Goal: Task Accomplishment & Management: Manage account settings

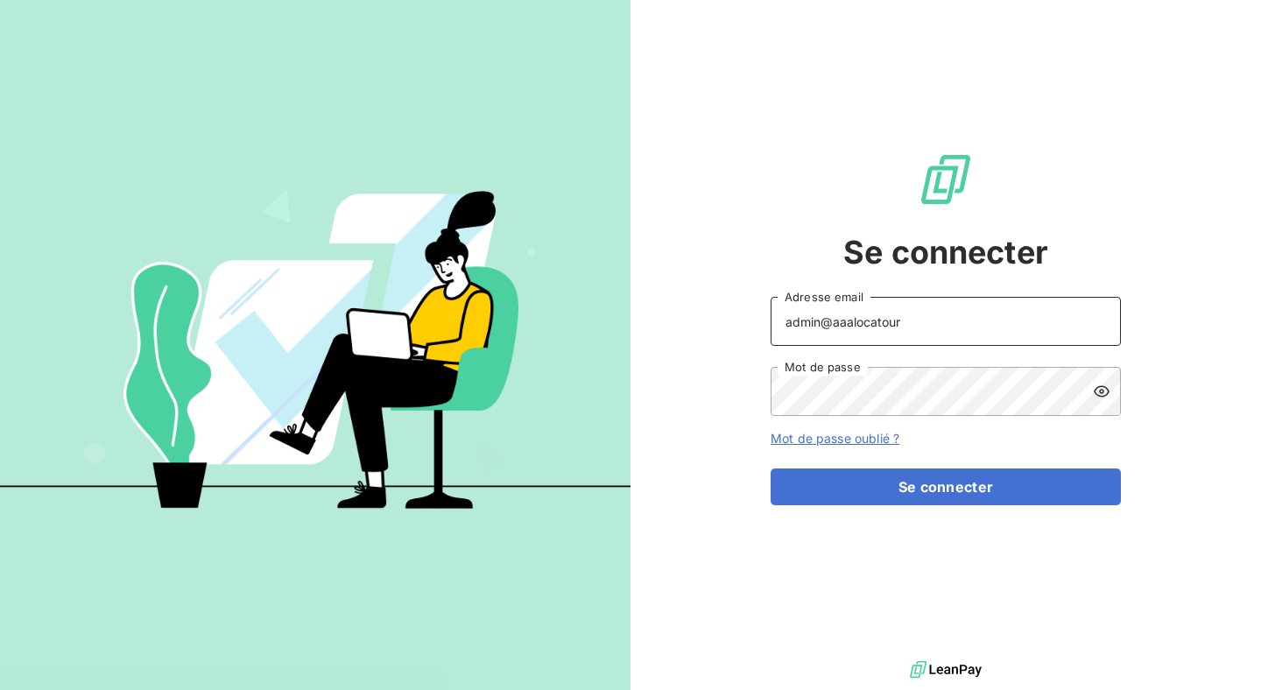
click at [875, 337] on input "admin@aaalocatour" at bounding box center [946, 321] width 350 height 49
click at [832, 337] on input "admin@aaalocatour" at bounding box center [946, 321] width 350 height 49
click at [832, 335] on input "admin@aaalocatour" at bounding box center [946, 321] width 350 height 49
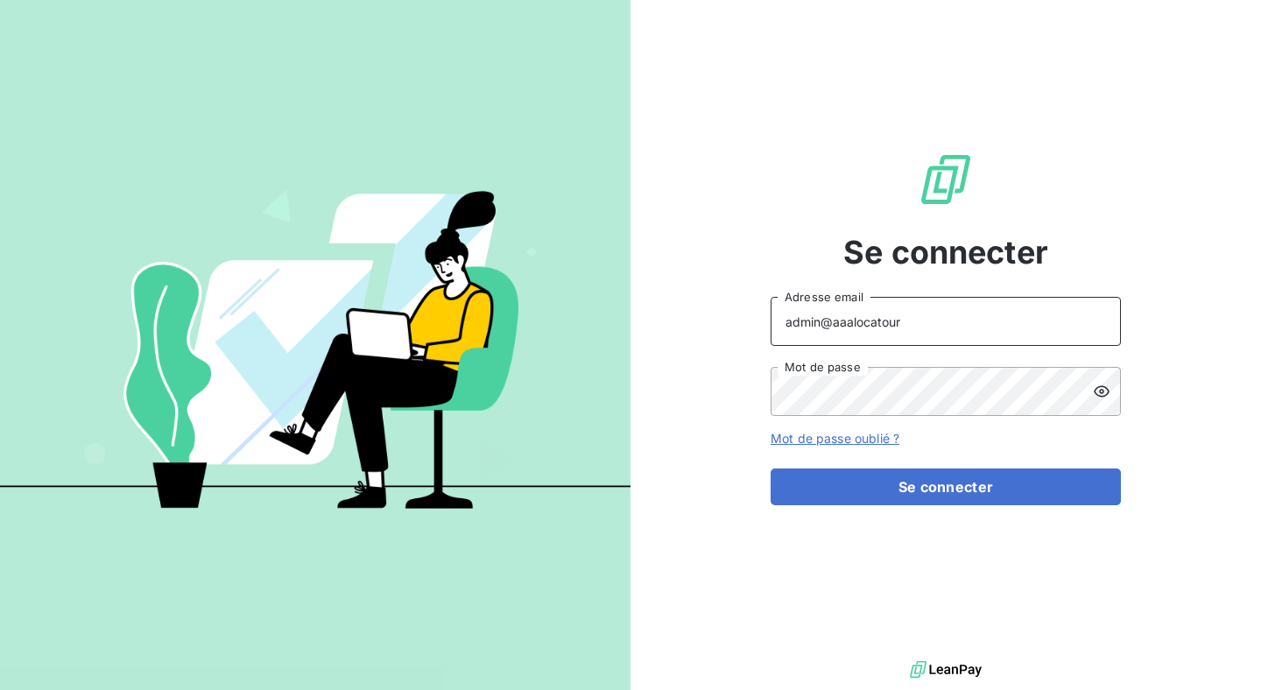
click at [832, 335] on input "admin@aaalocatour" at bounding box center [946, 321] width 350 height 49
click at [821, 336] on input "admin@aaalocatour" at bounding box center [946, 321] width 350 height 49
click at [820, 335] on input "admin@aaalocatour" at bounding box center [946, 321] width 350 height 49
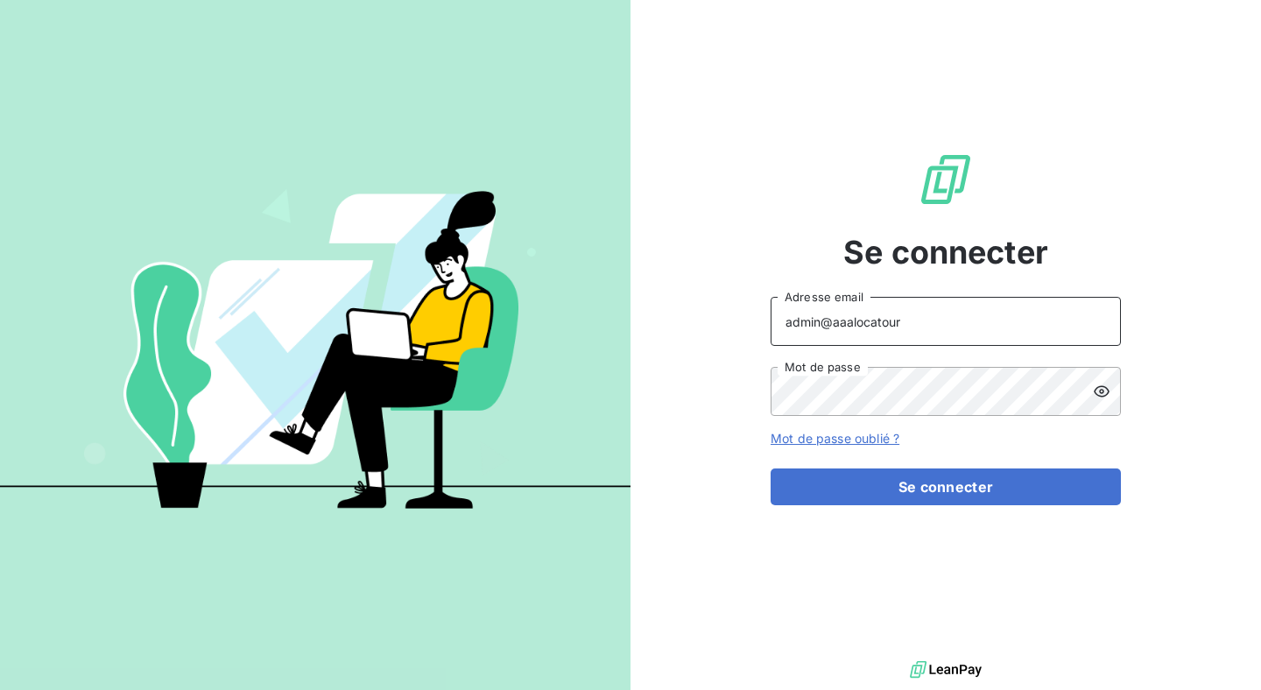
click at [820, 335] on input "admin@aaalocatour" at bounding box center [946, 321] width 350 height 49
type input "[EMAIL_ADDRESS][DOMAIN_NAME]"
click at [945, 506] on div "Se connecter [EMAIL_ADDRESS][DOMAIN_NAME] Adresse email Mot de passe Mot de pas…" at bounding box center [946, 328] width 350 height 657
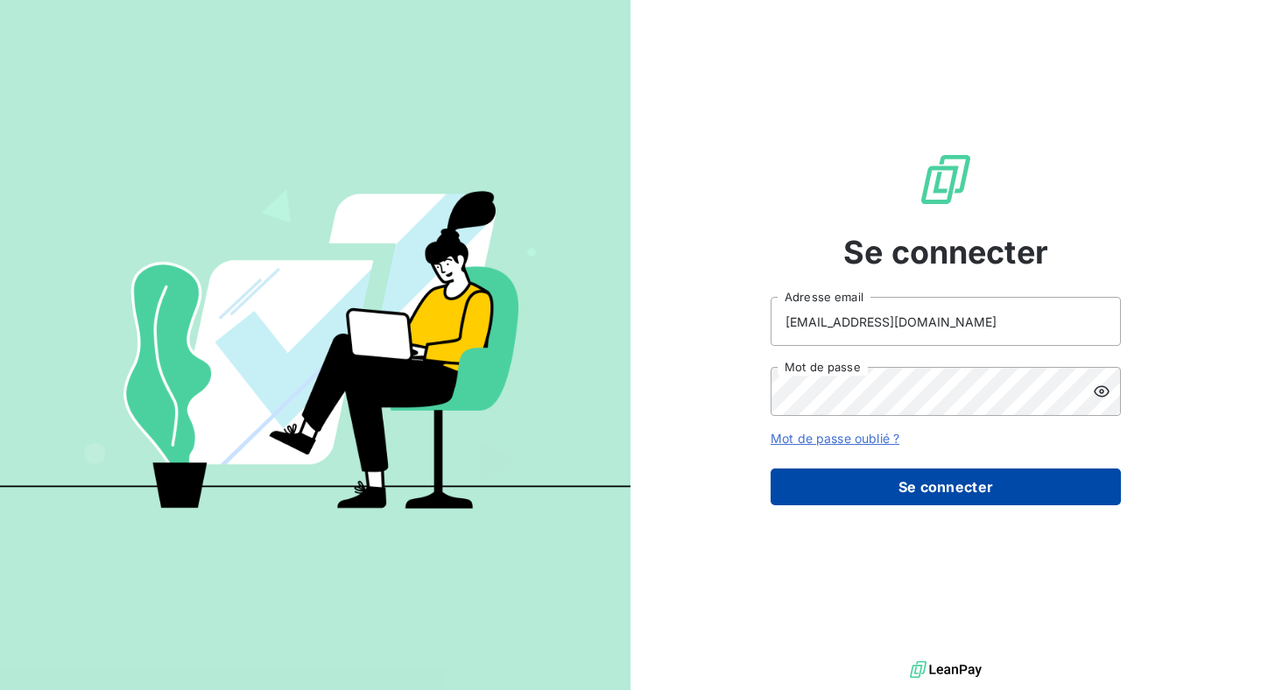
click at [945, 497] on button "Se connecter" at bounding box center [946, 487] width 350 height 37
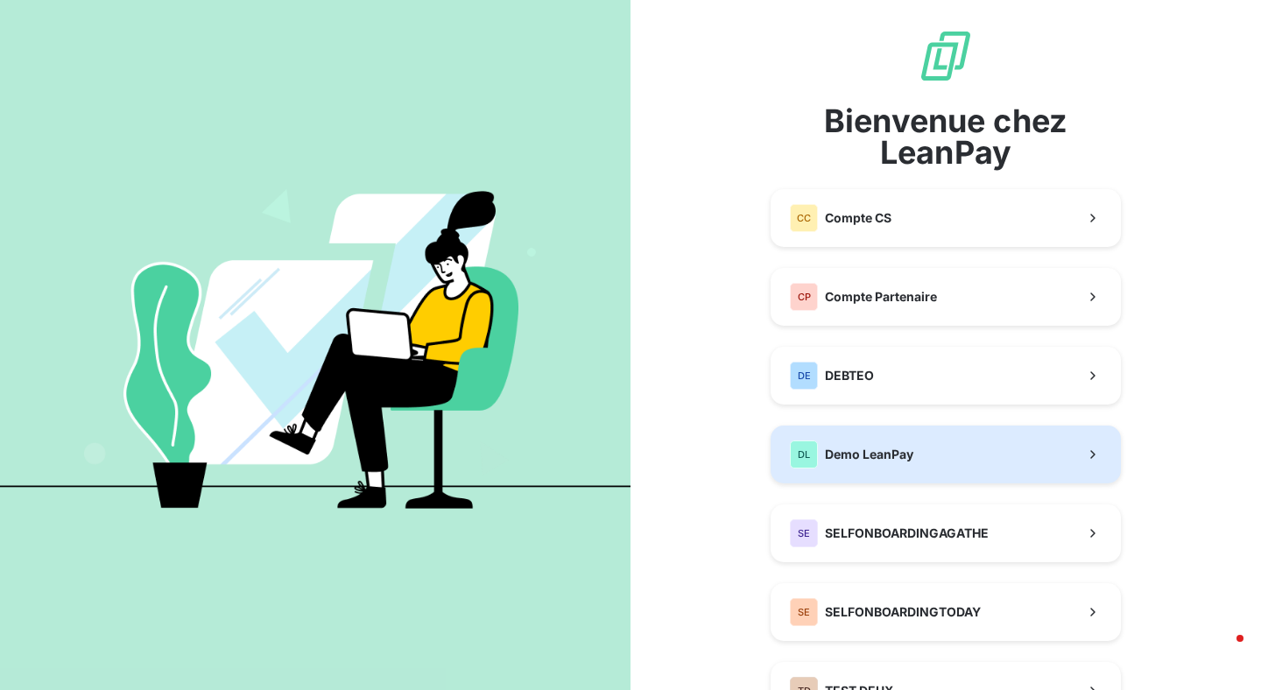
click at [898, 452] on span "Demo LeanPay" at bounding box center [869, 455] width 88 height 18
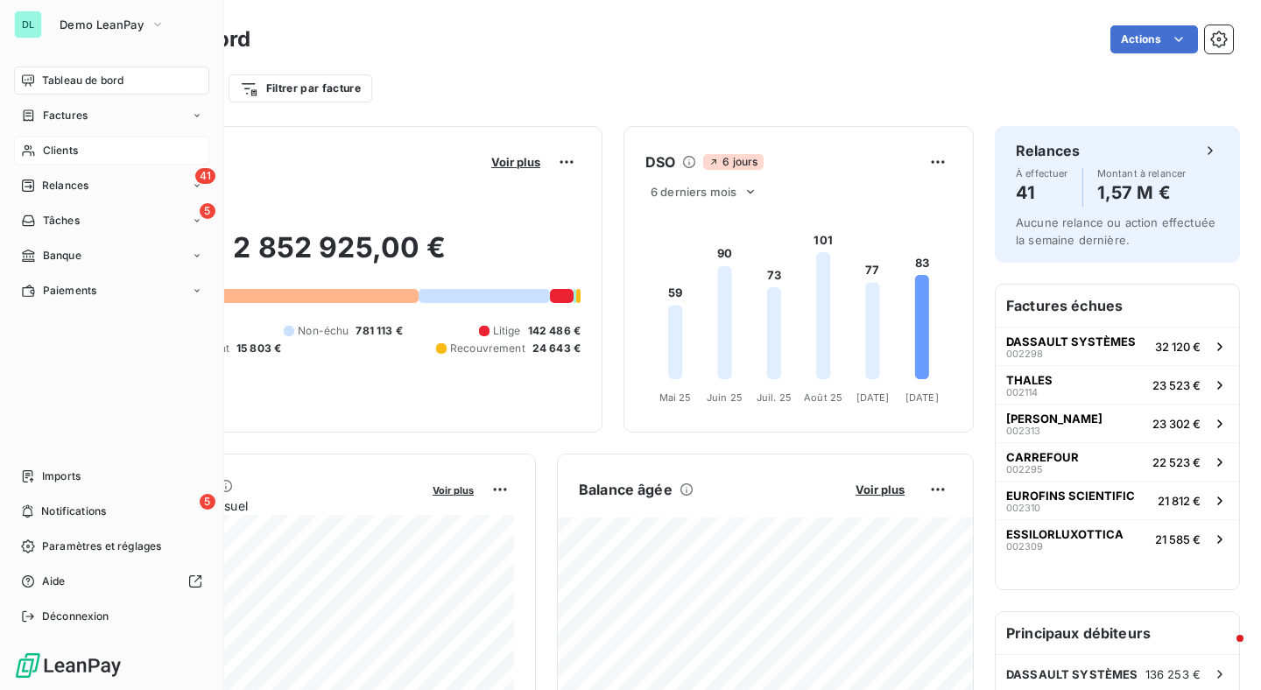
click at [70, 144] on span "Clients" at bounding box center [60, 151] width 35 height 16
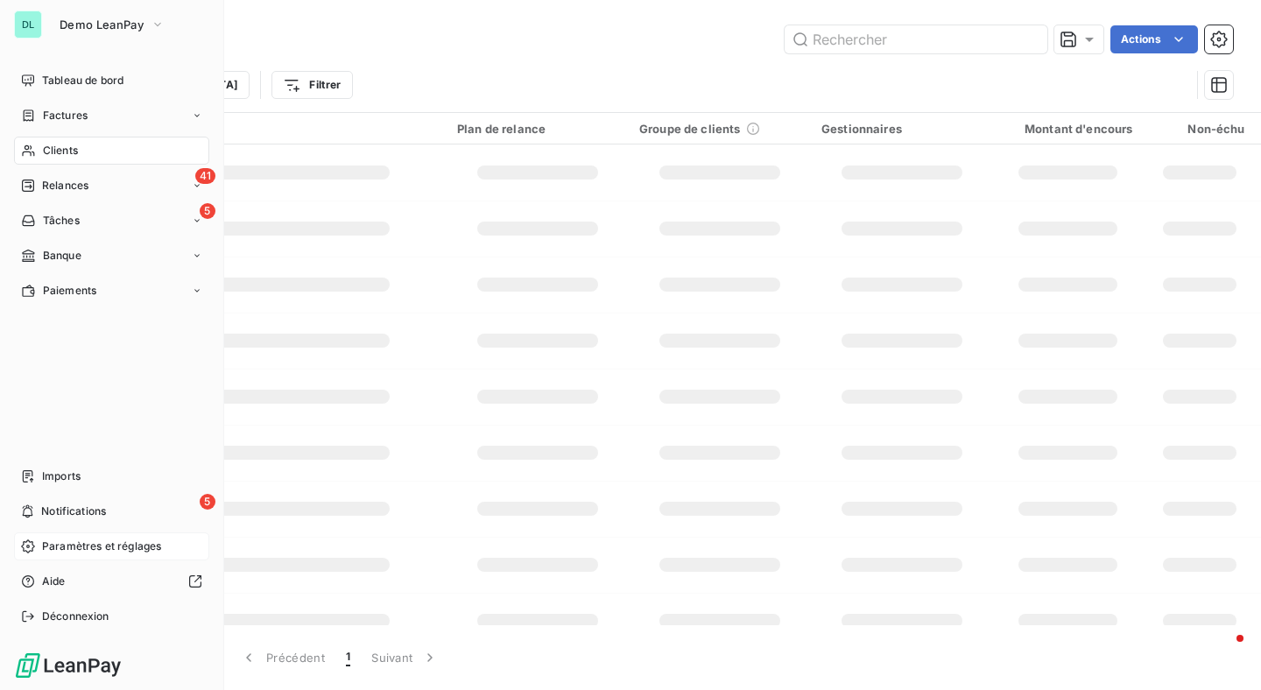
click at [90, 540] on span "Paramètres et réglages" at bounding box center [101, 547] width 119 height 16
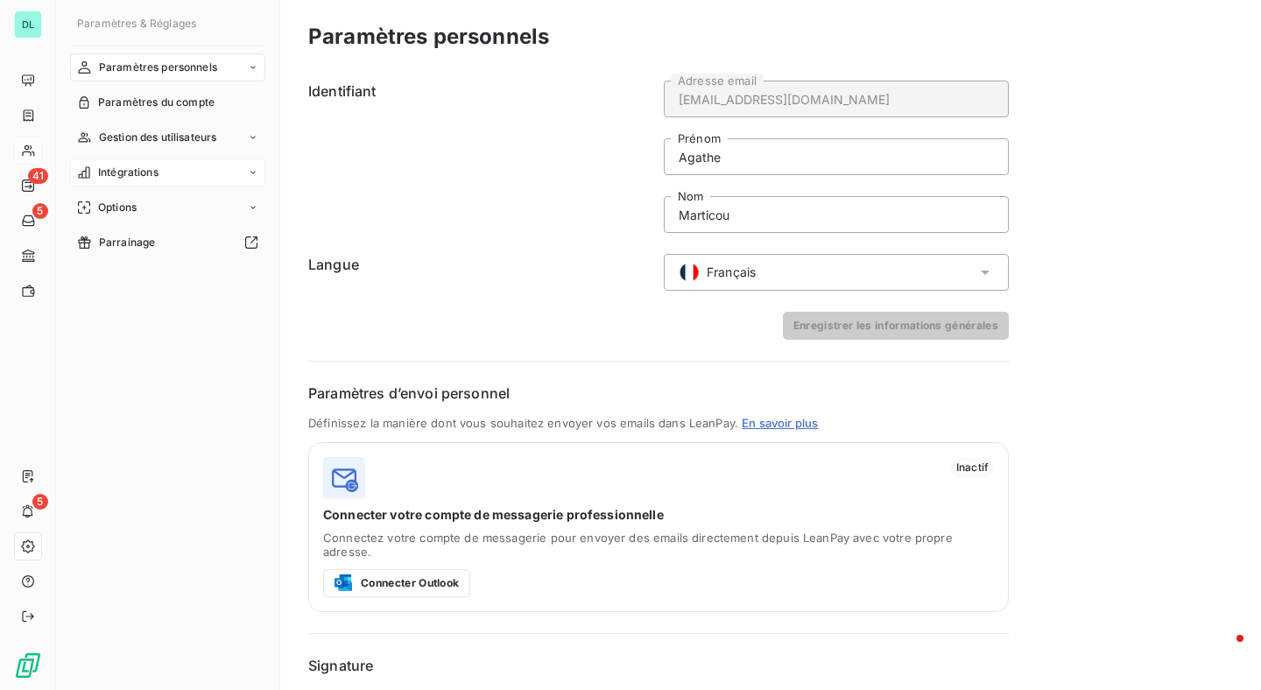
click at [229, 168] on div "Intégrations" at bounding box center [167, 173] width 195 height 28
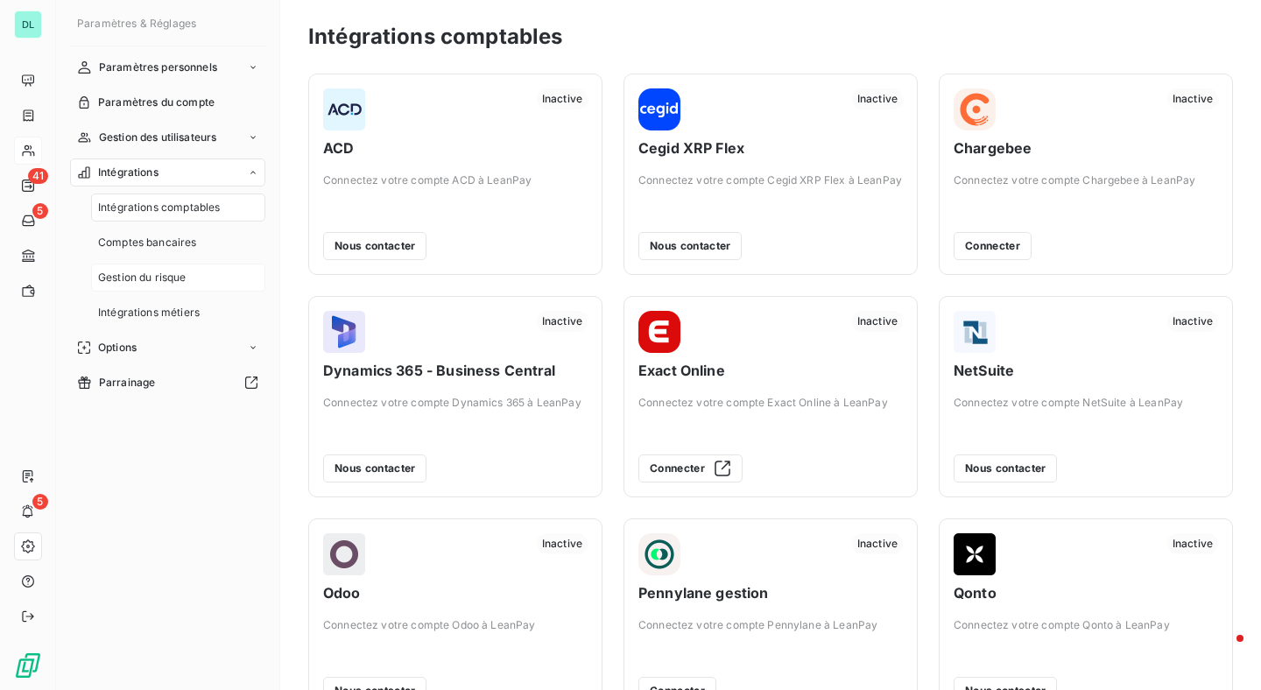
click at [201, 288] on div "Gestion du risque" at bounding box center [178, 278] width 174 height 28
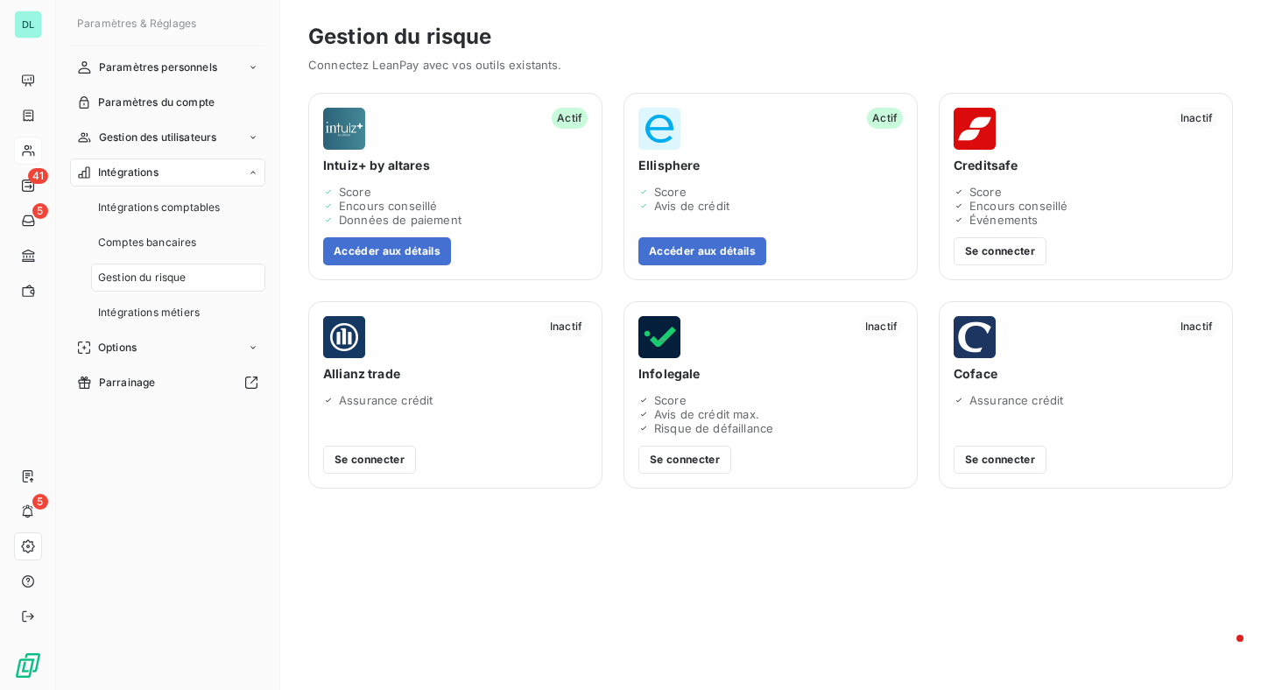
drag, startPoint x: 341, startPoint y: 372, endPoint x: 408, endPoint y: 371, distance: 67.4
click at [408, 372] on span "Allianz trade" at bounding box center [455, 374] width 264 height 18
